Goal: Task Accomplishment & Management: Manage account settings

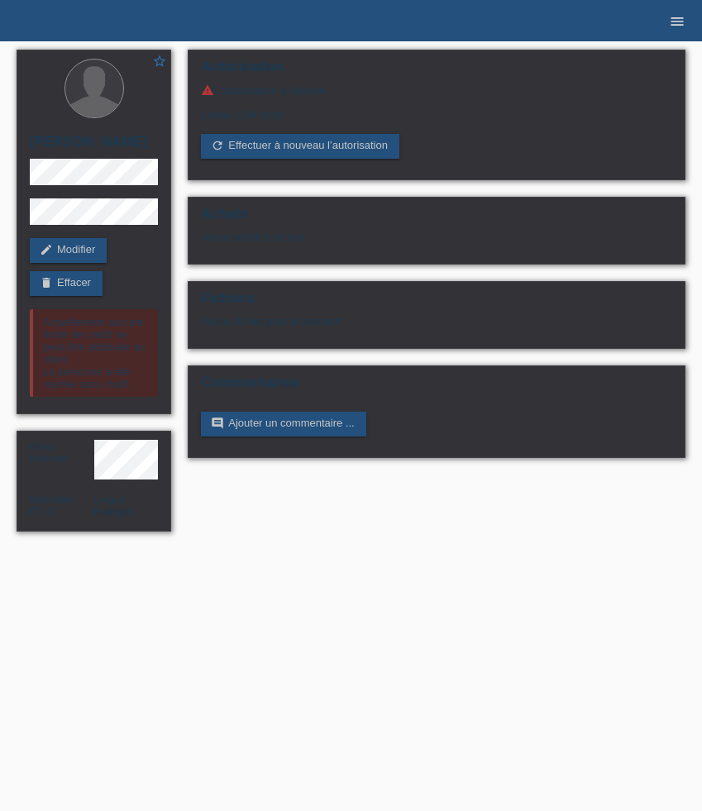
click at [677, 24] on icon "menu" at bounding box center [677, 21] width 17 height 17
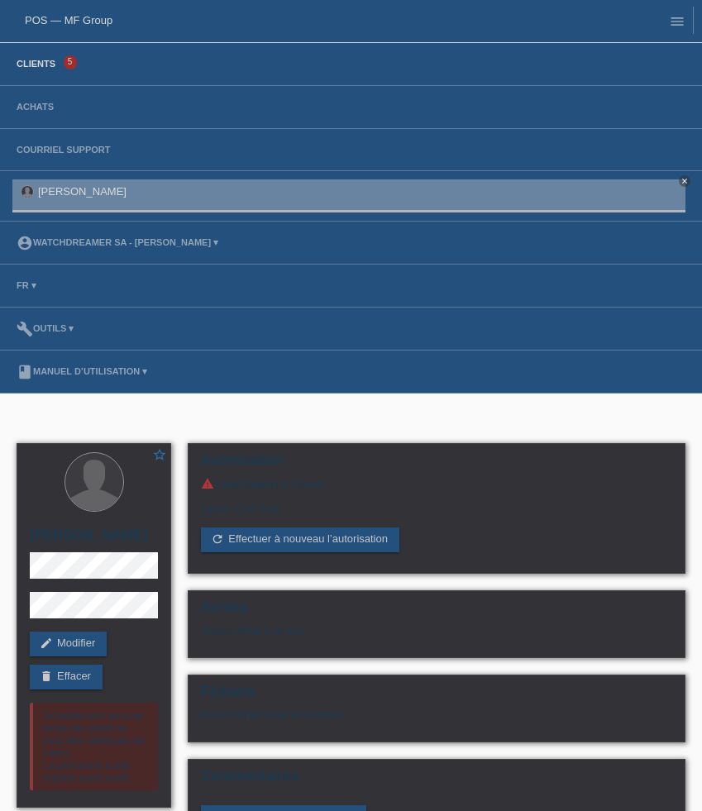
click at [45, 69] on link "Clients" at bounding box center [35, 64] width 55 height 10
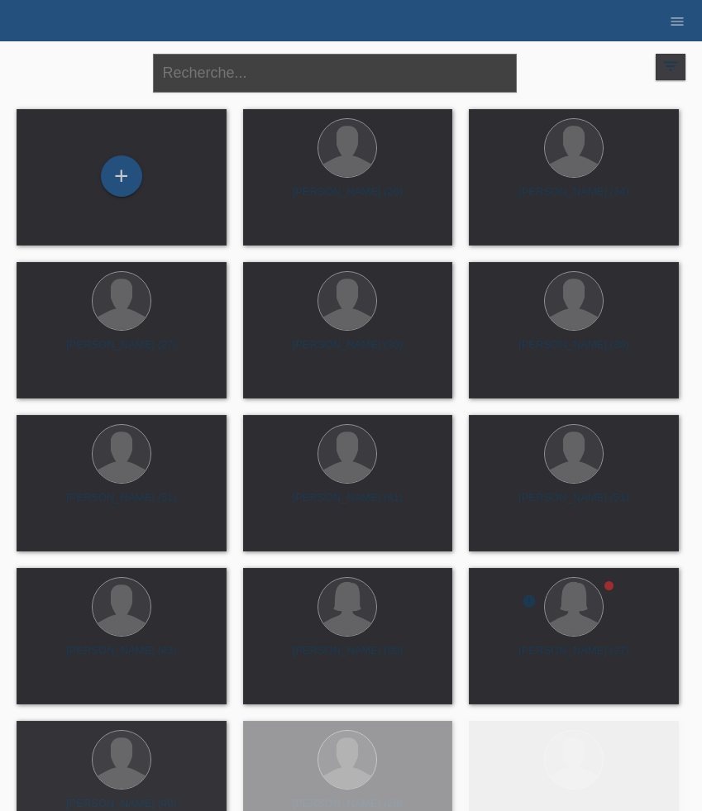
click at [204, 70] on input "text" at bounding box center [335, 73] width 364 height 39
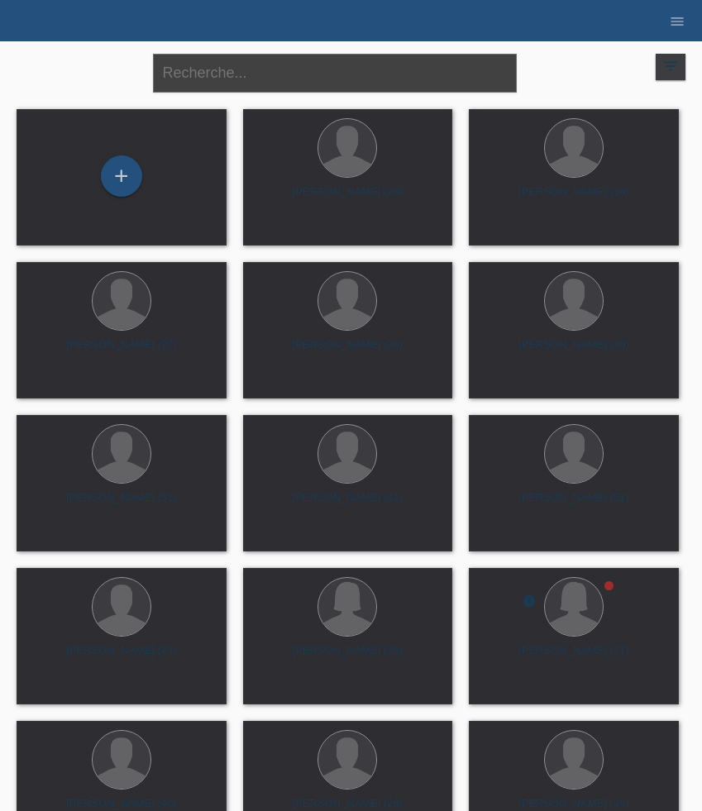
paste input "Bertolotti"
type input "Bertolotti"
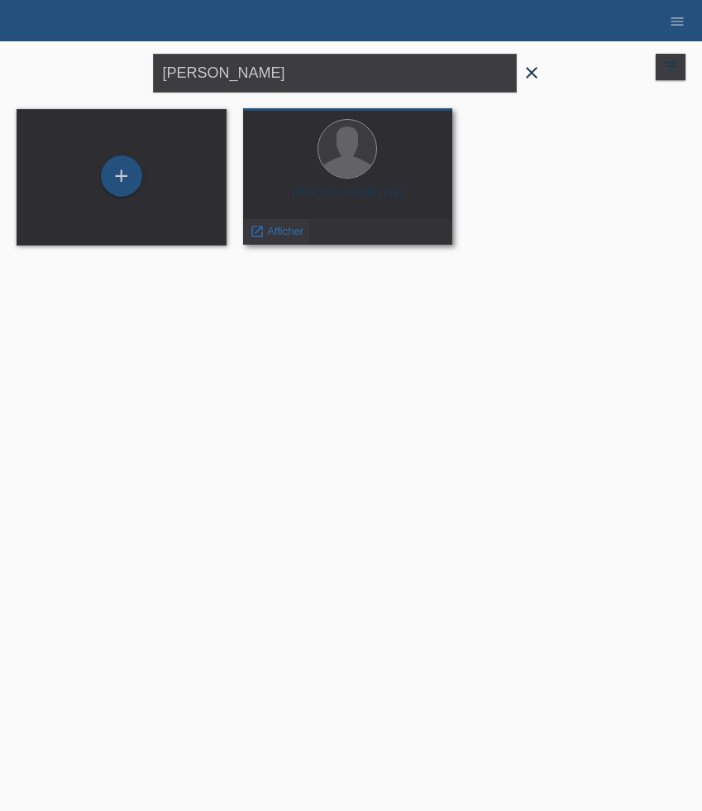
click at [285, 232] on span "Afficher" at bounding box center [285, 231] width 36 height 12
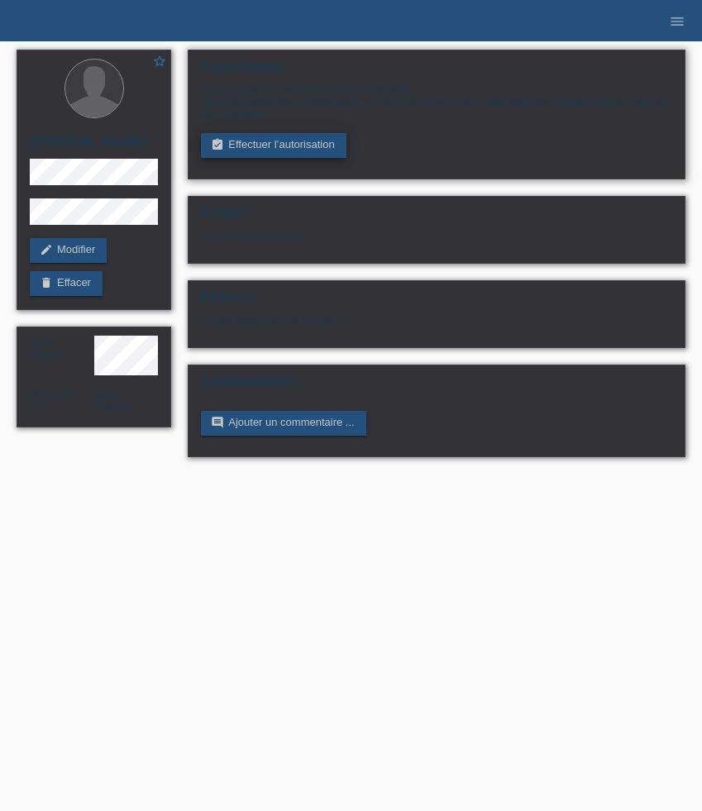
click at [288, 153] on link "assignment_turned_in Effectuer l’autorisation" at bounding box center [273, 145] width 145 height 25
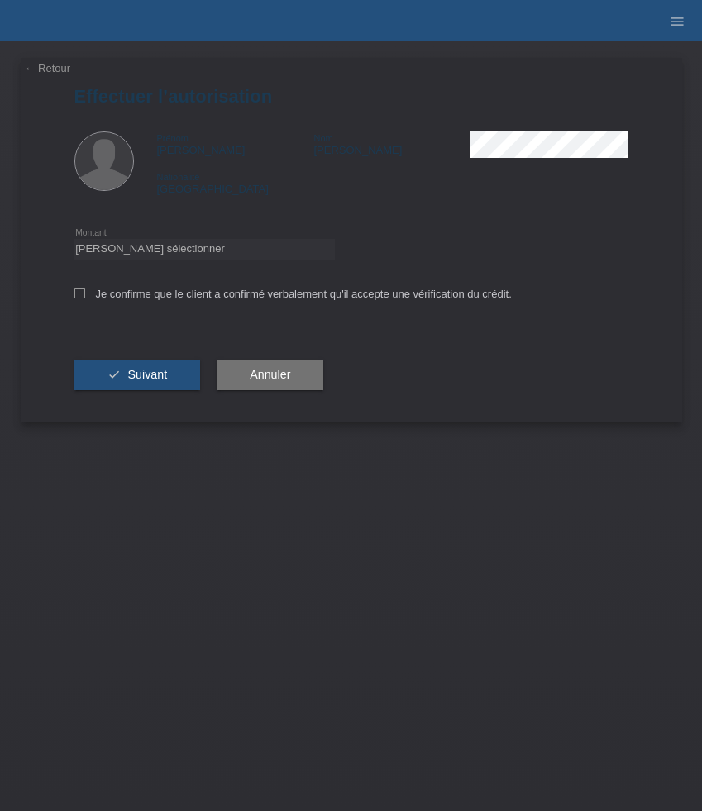
select select "3"
click at [74, 241] on select "Veuillez sélectionner CHF 1.00 - CHF 499.00 CHF 500.00 - CHF 1'999.00 CHF 2'000…" at bounding box center [204, 249] width 260 height 20
click at [221, 300] on label "Je confirme que le client a confirmé verbalement qu'il accepte une vérification…" at bounding box center [292, 294] width 437 height 12
click at [85, 299] on input "Je confirme que le client a confirmé verbalement qu'il accepte une vérification…" at bounding box center [79, 293] width 11 height 11
checkbox input "true"
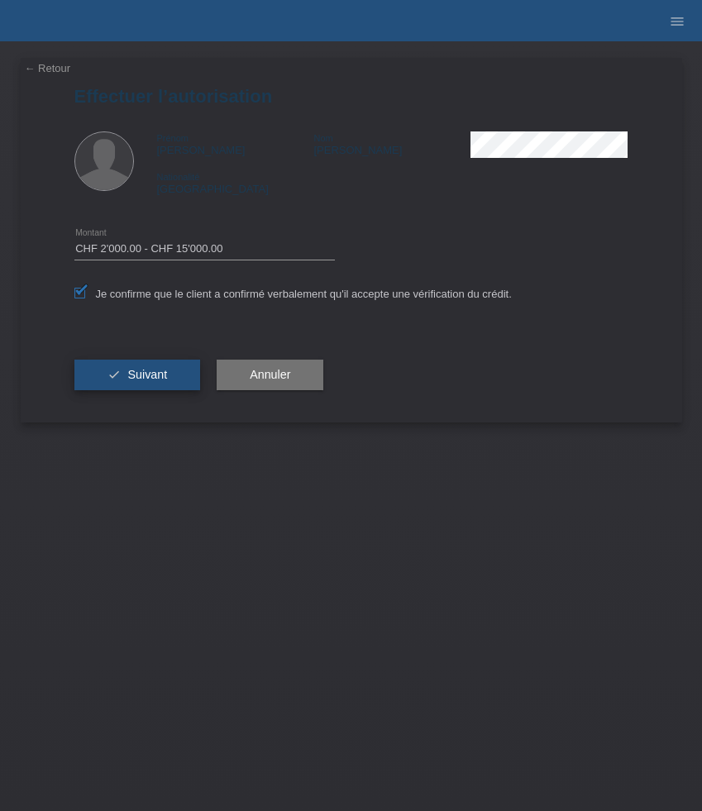
click at [175, 375] on button "check Suivant" at bounding box center [137, 375] width 127 height 31
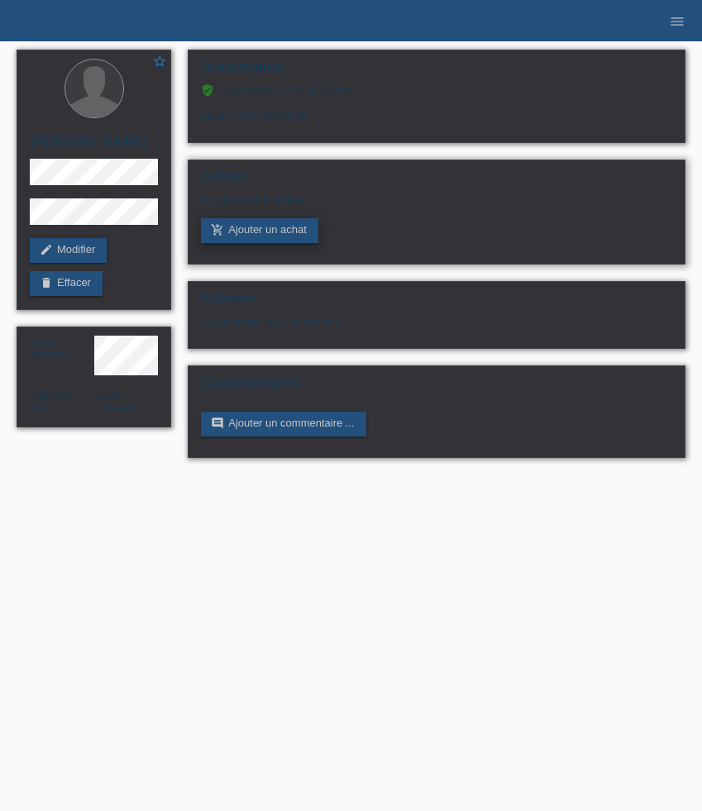
click at [272, 234] on link "add_shopping_cart Ajouter un achat" at bounding box center [259, 230] width 117 height 25
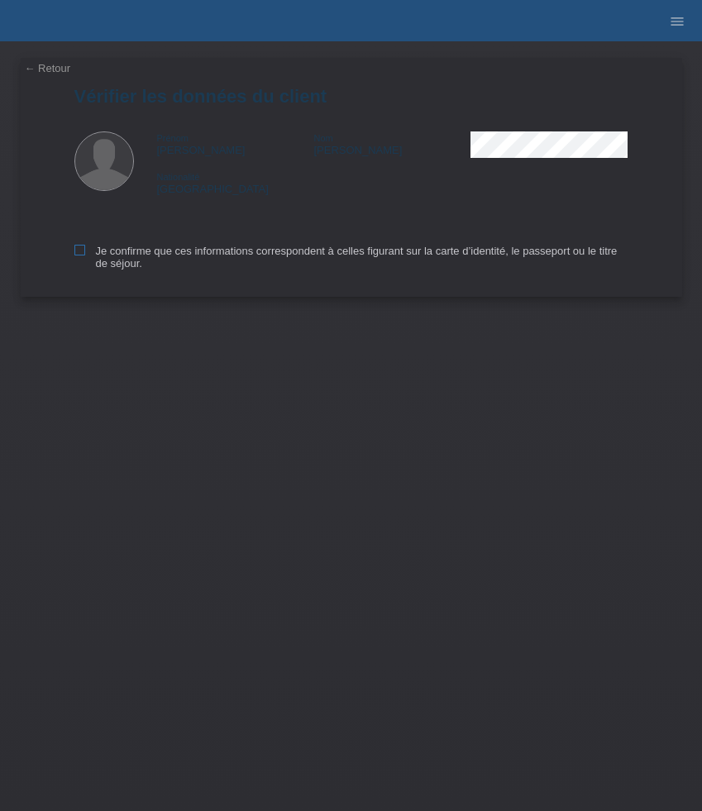
click at [81, 253] on icon at bounding box center [79, 250] width 11 height 11
click at [81, 253] on input "Je confirme que ces informations correspondent à celles figurant sur la carte d…" at bounding box center [79, 250] width 11 height 11
checkbox input "true"
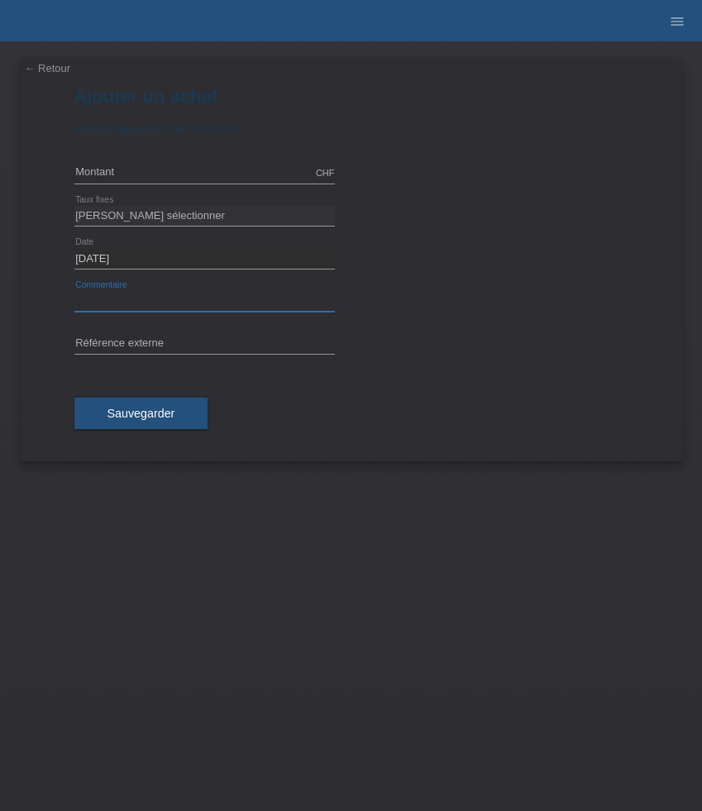
click at [126, 300] on input "text" at bounding box center [204, 301] width 260 height 21
paste input "Omega Seamaster Diver 300M - 42mm 210.32.42.20.01.001"
type input "Omega Seamaster Diver 300M - 42mm 210.32.42.20.01.001"
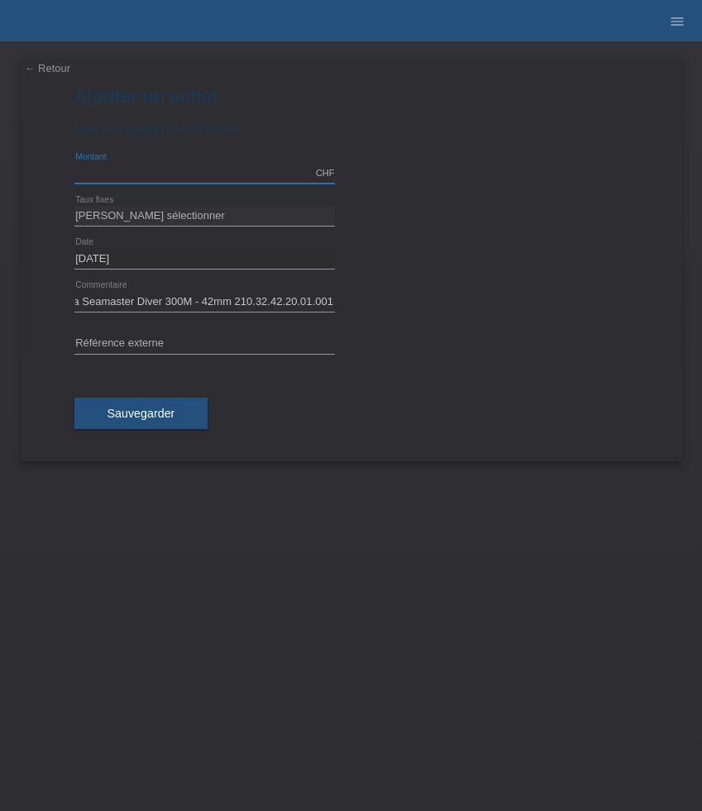
scroll to position [0, 0]
click at [155, 178] on input "text" at bounding box center [204, 173] width 260 height 21
type input "5300.00"
click at [141, 213] on select "Veuillez sélectionner 6 versements 12 versements 24 versements 36 versements 48…" at bounding box center [204, 216] width 260 height 20
select select "625"
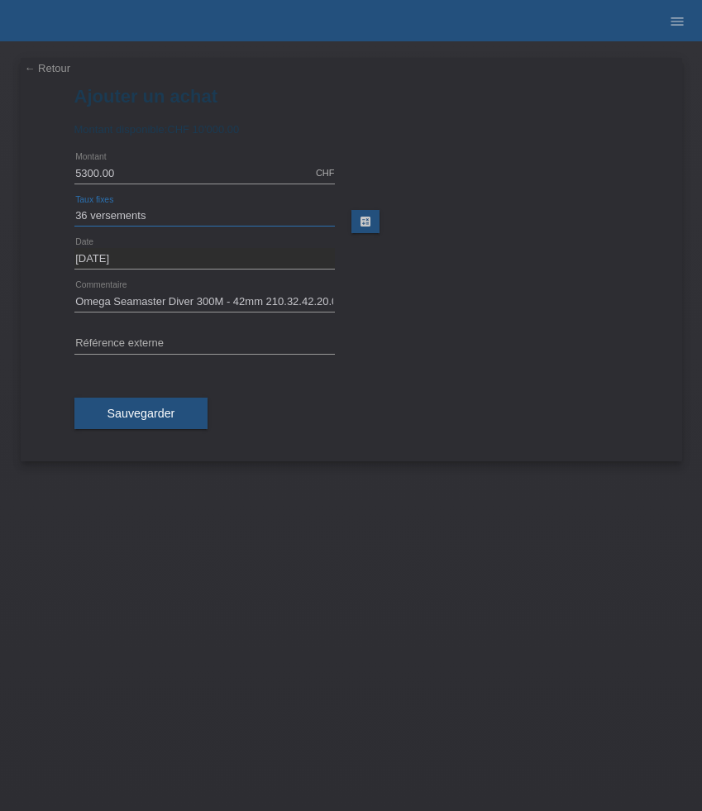
click at [74, 206] on select "Veuillez sélectionner 6 versements 12 versements 24 versements 36 versements 48…" at bounding box center [204, 216] width 260 height 20
click at [179, 340] on input "text" at bounding box center [204, 344] width 260 height 21
paste input "520699"
type input "520699"
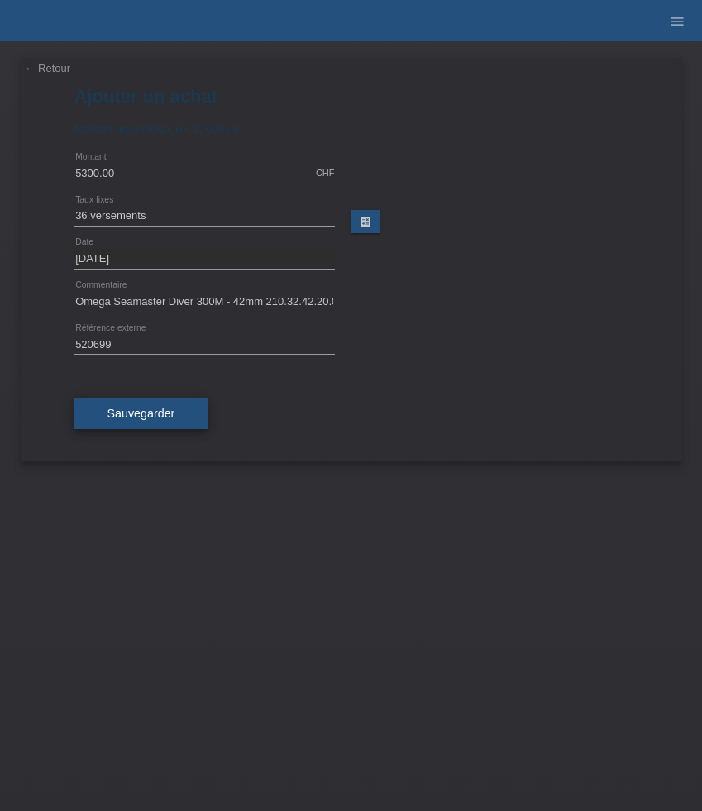
click at [142, 410] on span "Sauvegarder" at bounding box center [141, 413] width 68 height 13
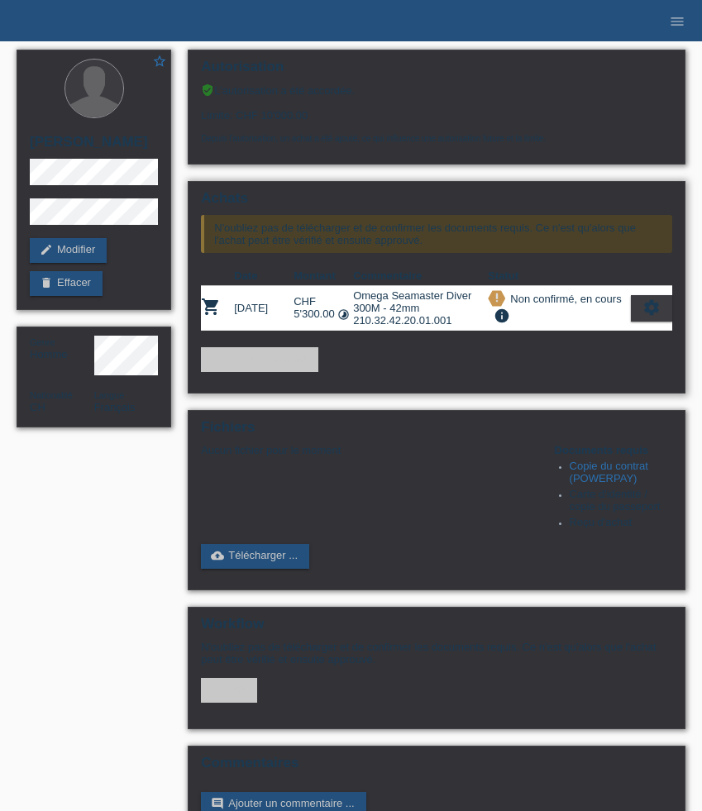
click at [646, 313] on icon "settings" at bounding box center [652, 308] width 18 height 18
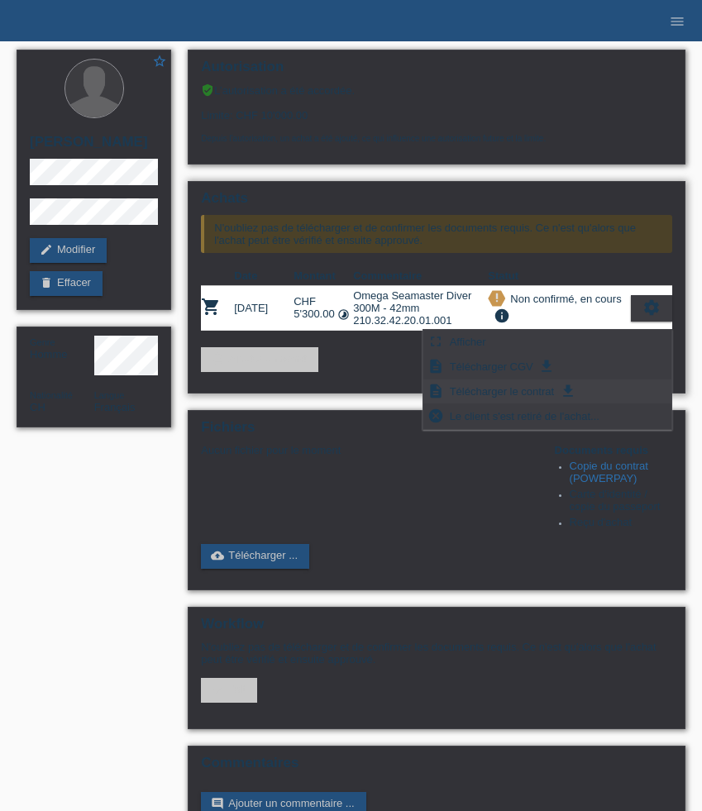
click at [547, 390] on span "Télécharger le contrat" at bounding box center [501, 391] width 109 height 20
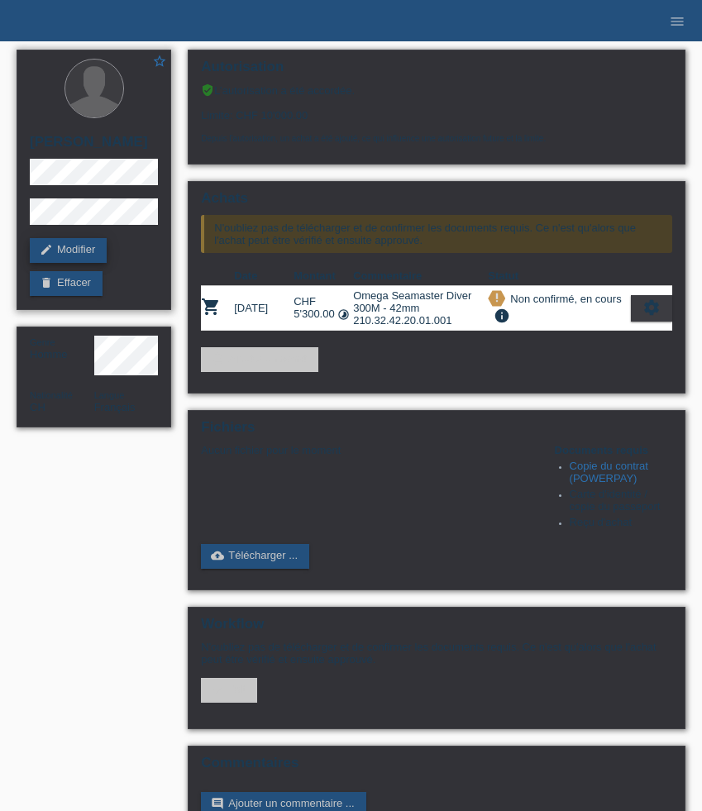
click at [81, 248] on link "edit Modifier" at bounding box center [68, 250] width 77 height 25
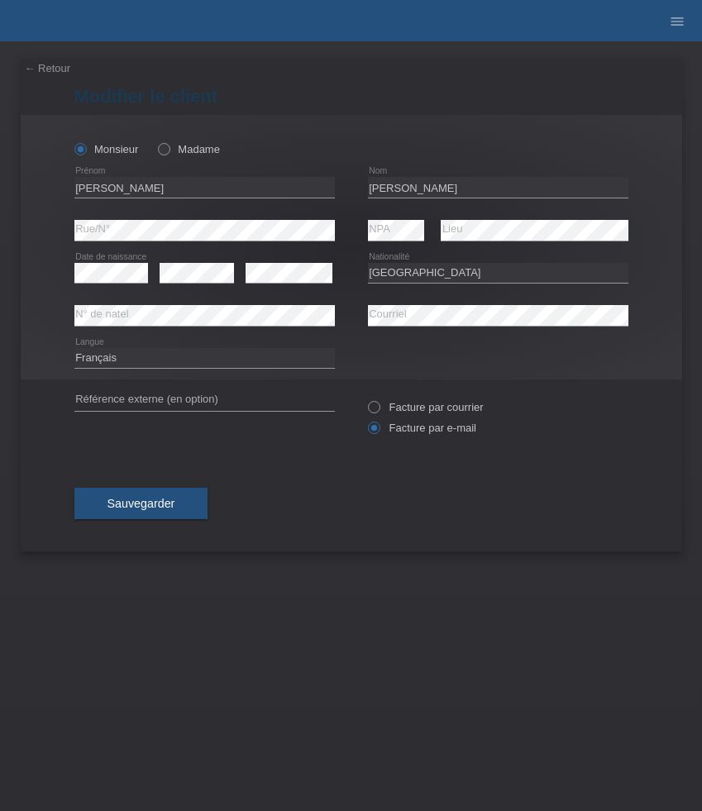
select select "CH"
click at [150, 364] on select "Deutsch Français Italiano English" at bounding box center [204, 358] width 260 height 20
select select "de"
click at [74, 348] on select "Deutsch Français Italiano English" at bounding box center [204, 358] width 260 height 20
click at [137, 499] on span "Sauvegarder" at bounding box center [141, 503] width 68 height 13
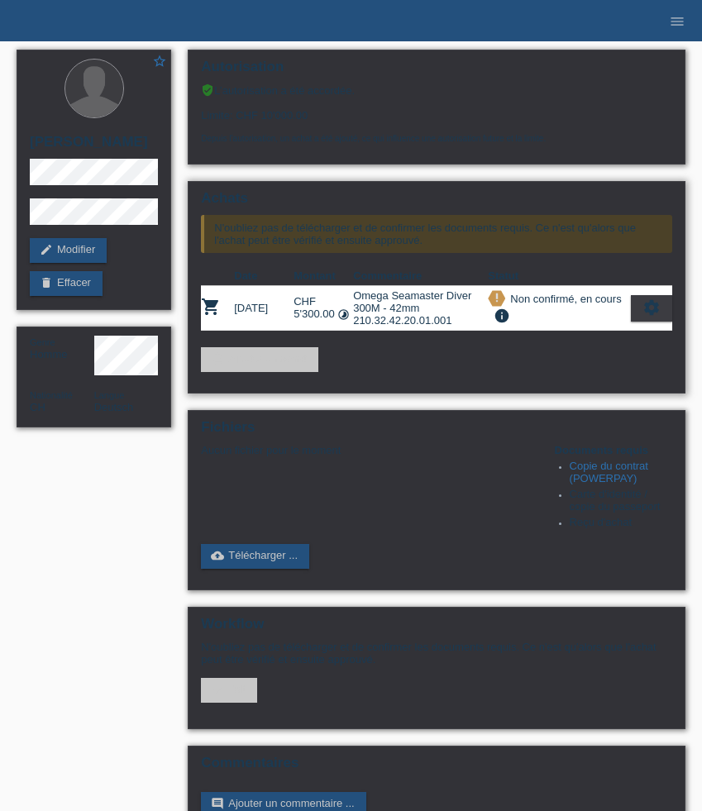
click at [652, 317] on icon "settings" at bounding box center [652, 308] width 18 height 18
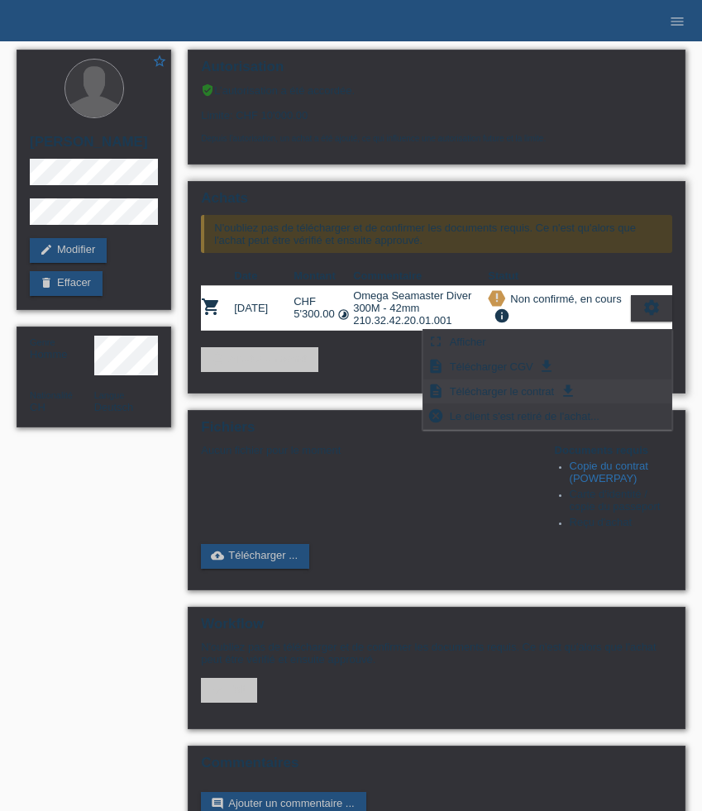
click at [546, 393] on span "Télécharger le contrat" at bounding box center [501, 391] width 109 height 20
